Goal: Task Accomplishment & Management: Manage account settings

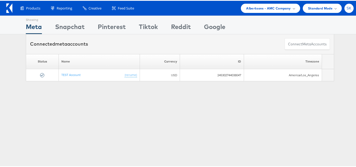
click at [347, 7] on span "SK" at bounding box center [348, 7] width 5 height 3
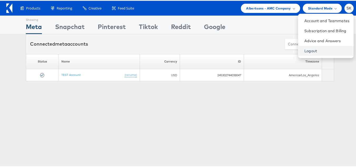
click at [304, 50] on link "Logout" at bounding box center [326, 49] width 45 height 5
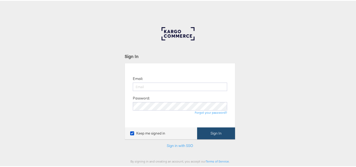
type input "[PERSON_NAME][EMAIL_ADDRESS][DOMAIN_NAME]"
click at [226, 135] on button "Sign In" at bounding box center [216, 132] width 38 height 12
